Goal: Task Accomplishment & Management: Manage account settings

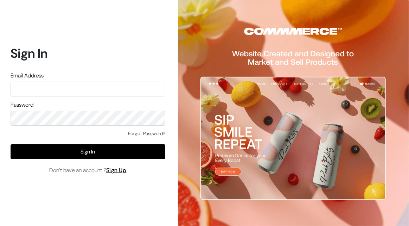
click at [46, 89] on input "text" at bounding box center [88, 89] width 155 height 15
type input "[EMAIL_ADDRESS][DOMAIN_NAME]"
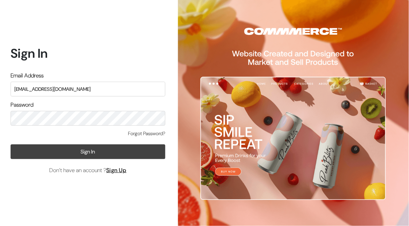
click at [90, 153] on button "Sign In" at bounding box center [88, 151] width 155 height 15
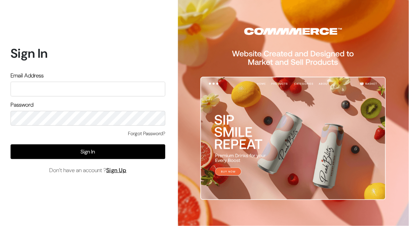
click at [30, 91] on input "text" at bounding box center [88, 89] width 155 height 15
type input "[EMAIL_ADDRESS][DOMAIN_NAME]"
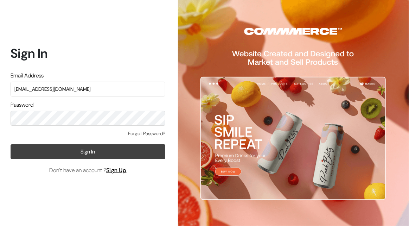
click at [126, 155] on button "Sign In" at bounding box center [88, 151] width 155 height 15
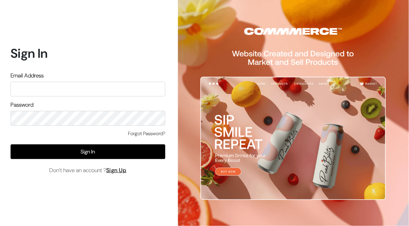
click at [23, 89] on input "text" at bounding box center [88, 89] width 155 height 15
type input "[EMAIL_ADDRESS][DOMAIN_NAME]"
click at [139, 133] on link "Forgot Password?" at bounding box center [146, 133] width 37 height 7
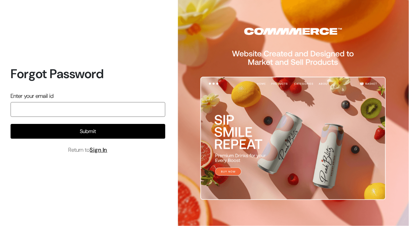
click at [65, 115] on input "email" at bounding box center [88, 109] width 155 height 15
type input "sangepurk@gamil.com"
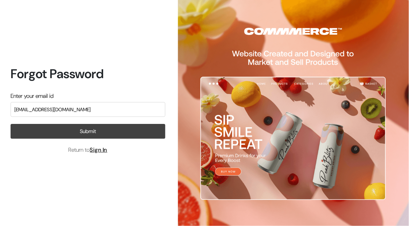
click at [70, 135] on button "Submit" at bounding box center [88, 131] width 155 height 15
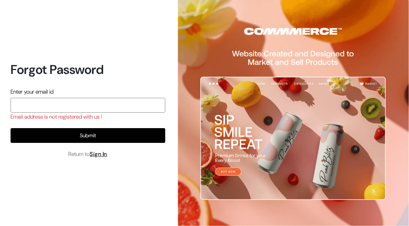
click at [54, 110] on input "email" at bounding box center [88, 105] width 155 height 15
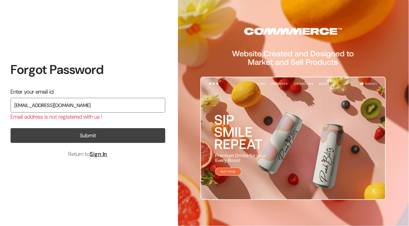
type input "[EMAIL_ADDRESS][DOMAIN_NAME]"
click at [37, 135] on button "Submit" at bounding box center [88, 135] width 155 height 15
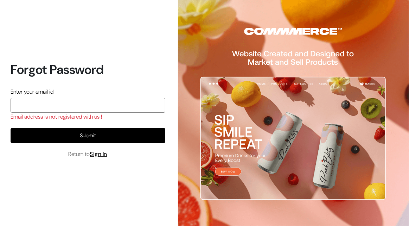
click at [61, 105] on input "email" at bounding box center [88, 105] width 155 height 15
click at [26, 105] on input "rkentrtprises@gmail.com" at bounding box center [88, 105] width 155 height 15
click at [46, 104] on input "rkentertprises@gmail.com" at bounding box center [88, 105] width 155 height 15
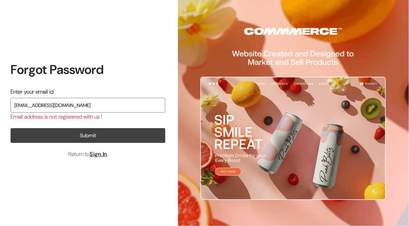
type input "rkenterprises888@gmail.com"
click at [91, 135] on button "Submit" at bounding box center [88, 135] width 155 height 15
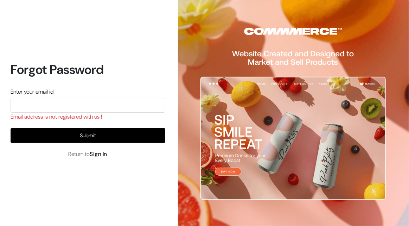
click at [95, 153] on link "Sign In" at bounding box center [99, 153] width 18 height 7
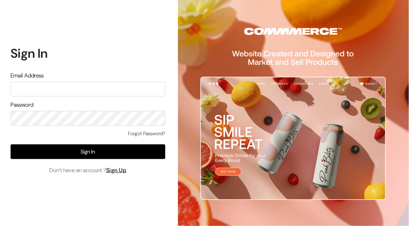
click at [45, 84] on input "text" at bounding box center [88, 89] width 155 height 15
type input "[EMAIL_ADDRESS][DOMAIN_NAME]"
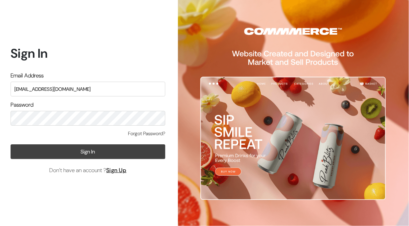
click at [98, 153] on button "Sign In" at bounding box center [88, 151] width 155 height 15
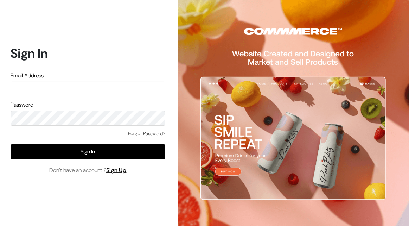
click at [74, 83] on input "text" at bounding box center [88, 89] width 155 height 15
type input "[EMAIL_ADDRESS][DOMAIN_NAME]"
click at [151, 133] on link "Forgot Password?" at bounding box center [146, 133] width 37 height 7
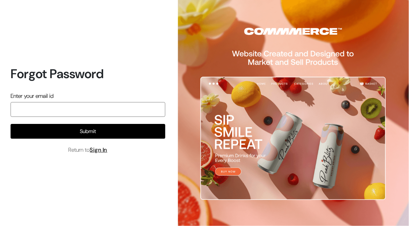
click at [62, 113] on input "email" at bounding box center [88, 109] width 155 height 15
type input "[EMAIL_ADDRESS][DOMAIN_NAME]"
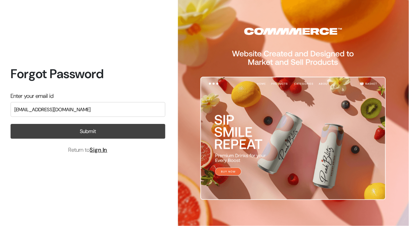
click at [88, 132] on button "Submit" at bounding box center [88, 131] width 155 height 15
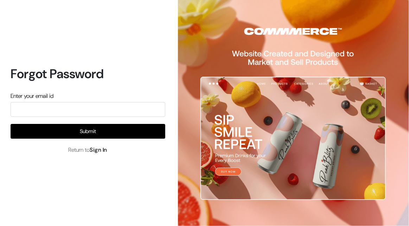
click at [105, 150] on link "Sign In" at bounding box center [99, 149] width 18 height 7
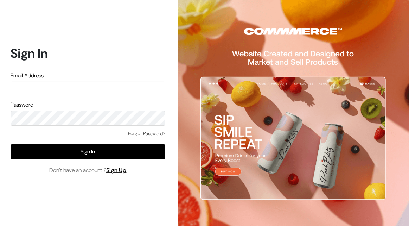
click at [66, 93] on input "text" at bounding box center [88, 89] width 155 height 15
type input "[EMAIL_ADDRESS][DOMAIN_NAME]"
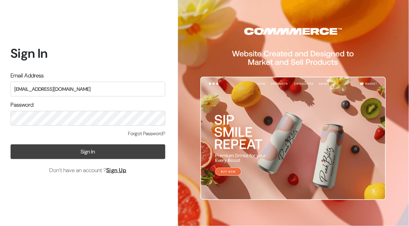
click at [75, 148] on button "Sign In" at bounding box center [88, 151] width 155 height 15
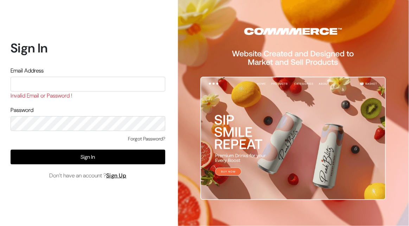
click at [55, 85] on input "text" at bounding box center [88, 84] width 155 height 15
type input "[EMAIL_ADDRESS][DOMAIN_NAME]"
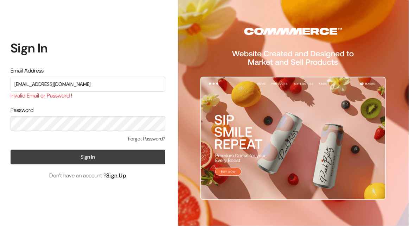
click at [96, 154] on button "Sign In" at bounding box center [88, 156] width 155 height 15
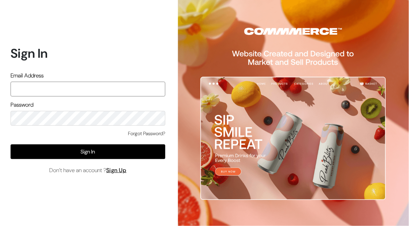
click at [43, 91] on input "text" at bounding box center [88, 89] width 155 height 15
click at [95, 89] on input "rkenterprises888@gmail.com" at bounding box center [88, 89] width 155 height 15
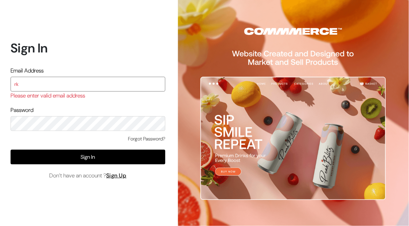
type input "r"
type input "sangepurk@gamil.com"
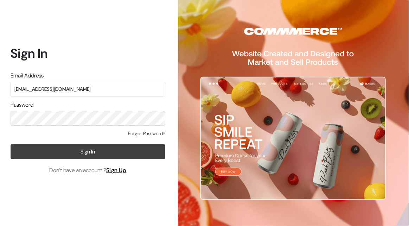
drag, startPoint x: 91, startPoint y: 149, endPoint x: 80, endPoint y: 150, distance: 10.6
click at [80, 150] on button "Sign In" at bounding box center [88, 151] width 155 height 15
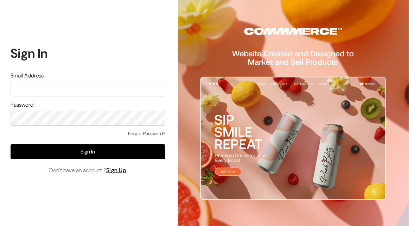
click at [21, 90] on input "text" at bounding box center [88, 89] width 155 height 15
type input "[EMAIL_ADDRESS][DOMAIN_NAME]"
click at [157, 133] on link "Forgot Password?" at bounding box center [146, 133] width 37 height 7
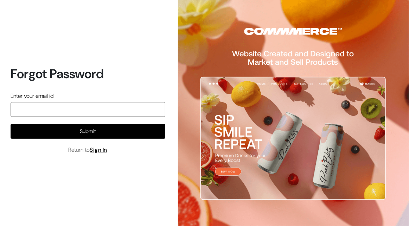
click at [58, 107] on input "email" at bounding box center [88, 109] width 155 height 15
type input "sangepurk@gamil.com"
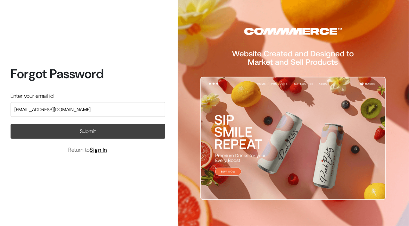
click at [95, 131] on button "Submit" at bounding box center [88, 131] width 155 height 15
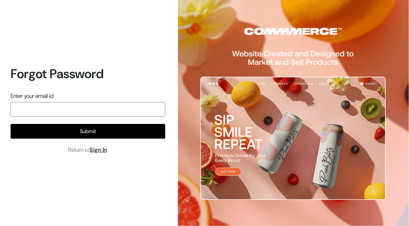
click at [36, 109] on input "email" at bounding box center [88, 109] width 155 height 15
type input "[EMAIL_ADDRESS][DOMAIN_NAME]"
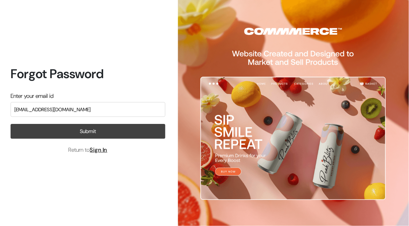
click at [90, 134] on button "Submit" at bounding box center [88, 131] width 155 height 15
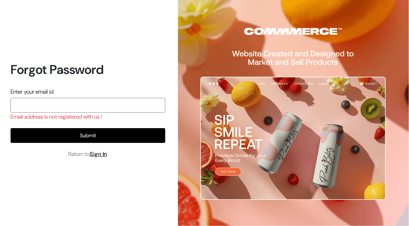
click at [32, 107] on input "email" at bounding box center [88, 105] width 155 height 15
type input "sangepurk@gamil.com"
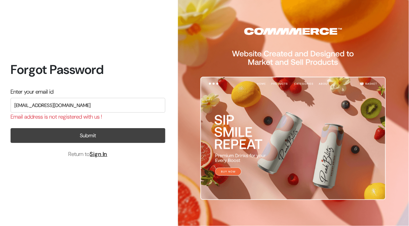
click at [86, 136] on button "Submit" at bounding box center [88, 135] width 155 height 15
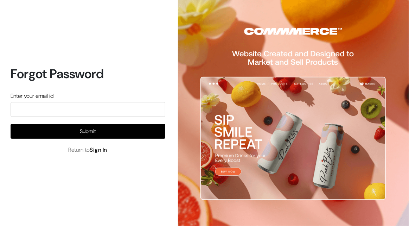
click at [100, 151] on link "Sign In" at bounding box center [99, 149] width 18 height 7
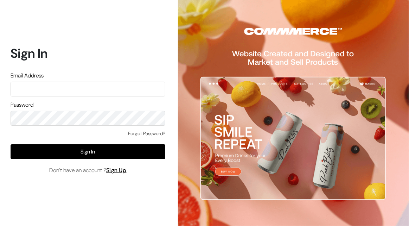
click at [31, 91] on input "text" at bounding box center [88, 89] width 155 height 15
type input "[EMAIL_ADDRESS][DOMAIN_NAME]"
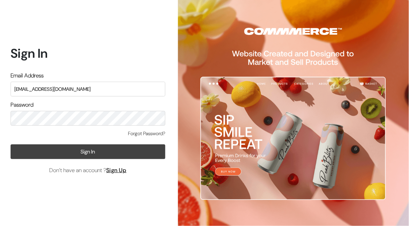
click at [96, 155] on button "Sign In" at bounding box center [88, 151] width 155 height 15
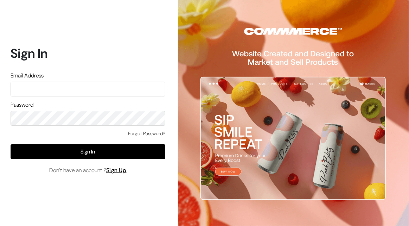
click at [48, 93] on input "text" at bounding box center [88, 89] width 155 height 15
type input "[EMAIL_ADDRESS][DOMAIN_NAME]"
click at [150, 132] on link "Forgot Password?" at bounding box center [146, 133] width 37 height 7
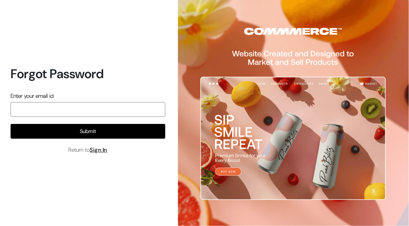
click at [70, 111] on input "email" at bounding box center [88, 109] width 155 height 15
type input "[EMAIL_ADDRESS][DOMAIN_NAME]"
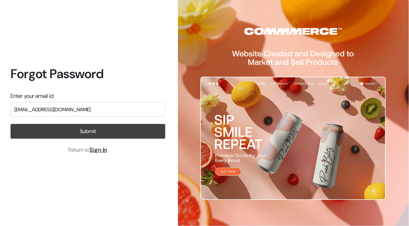
click at [93, 132] on button "Submit" at bounding box center [88, 131] width 155 height 15
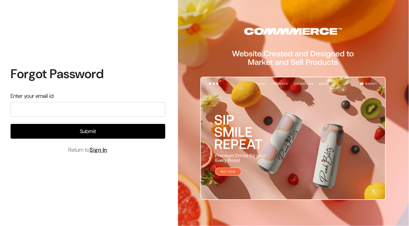
drag, startPoint x: 0, startPoint y: 0, endPoint x: 134, endPoint y: 40, distance: 139.6
click at [134, 40] on div "Forgot Password Enter your email id Submit Return to Sign In" at bounding box center [85, 113] width 170 height 226
